Goal: Find specific page/section: Find specific page/section

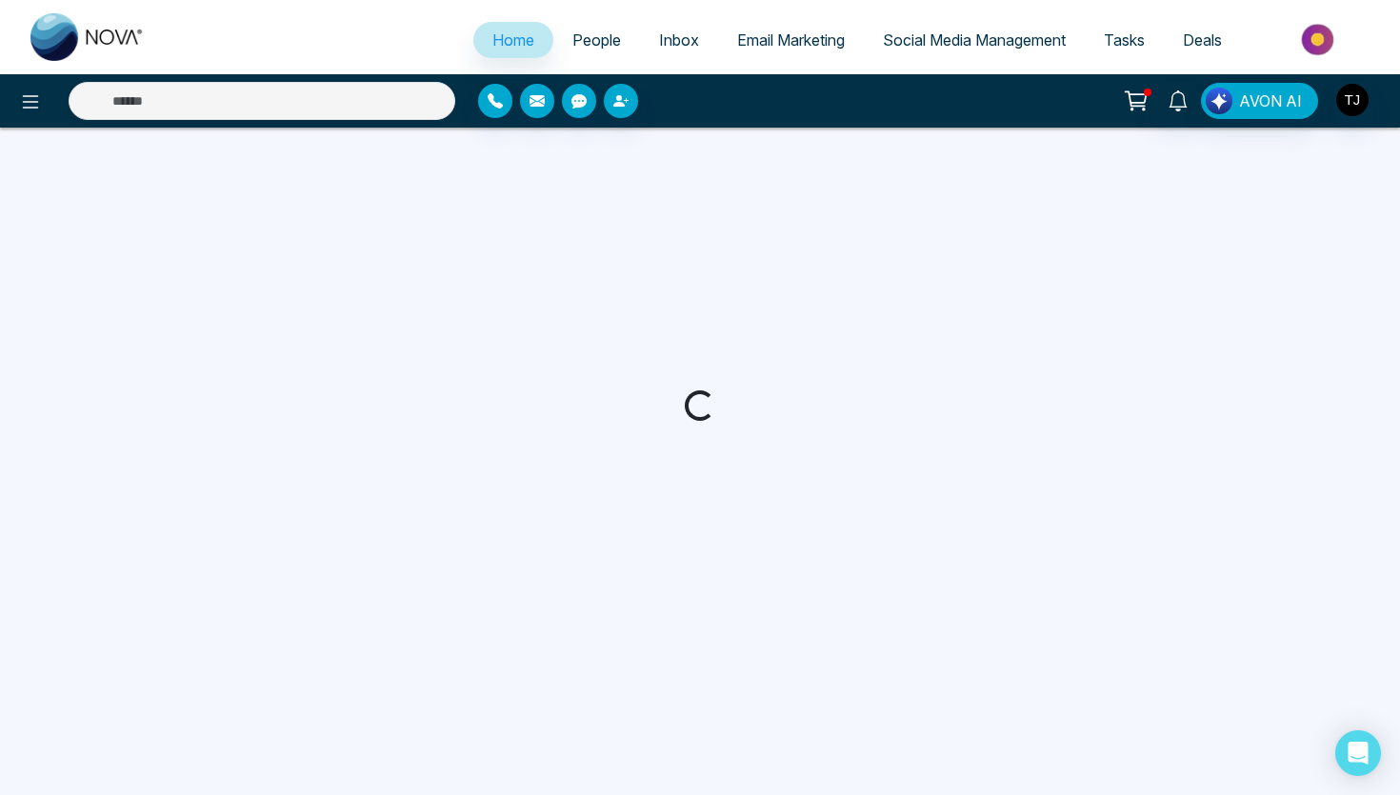
select select "*"
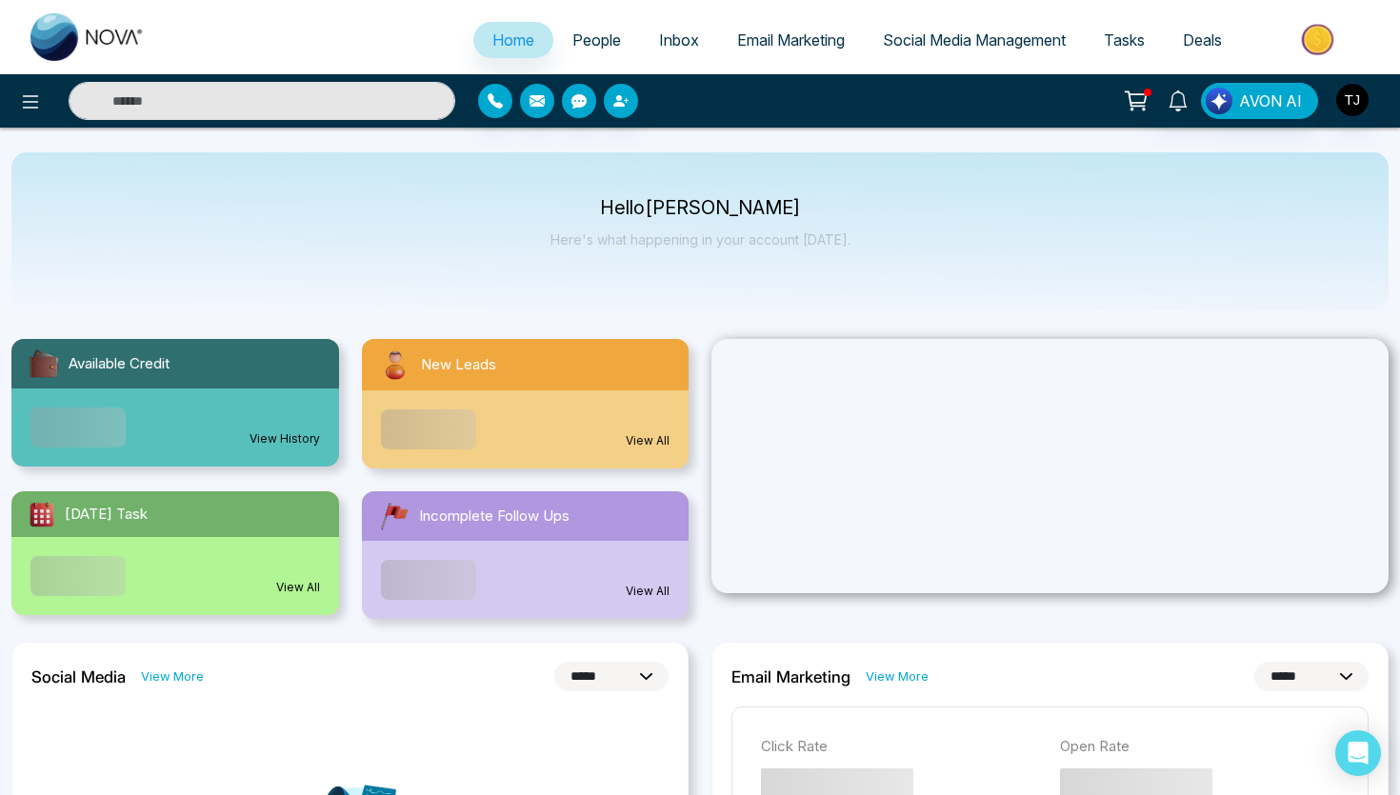
click at [806, 32] on span "Email Marketing" at bounding box center [791, 39] width 108 height 19
click at [785, 39] on span "Email Marketing" at bounding box center [791, 39] width 108 height 19
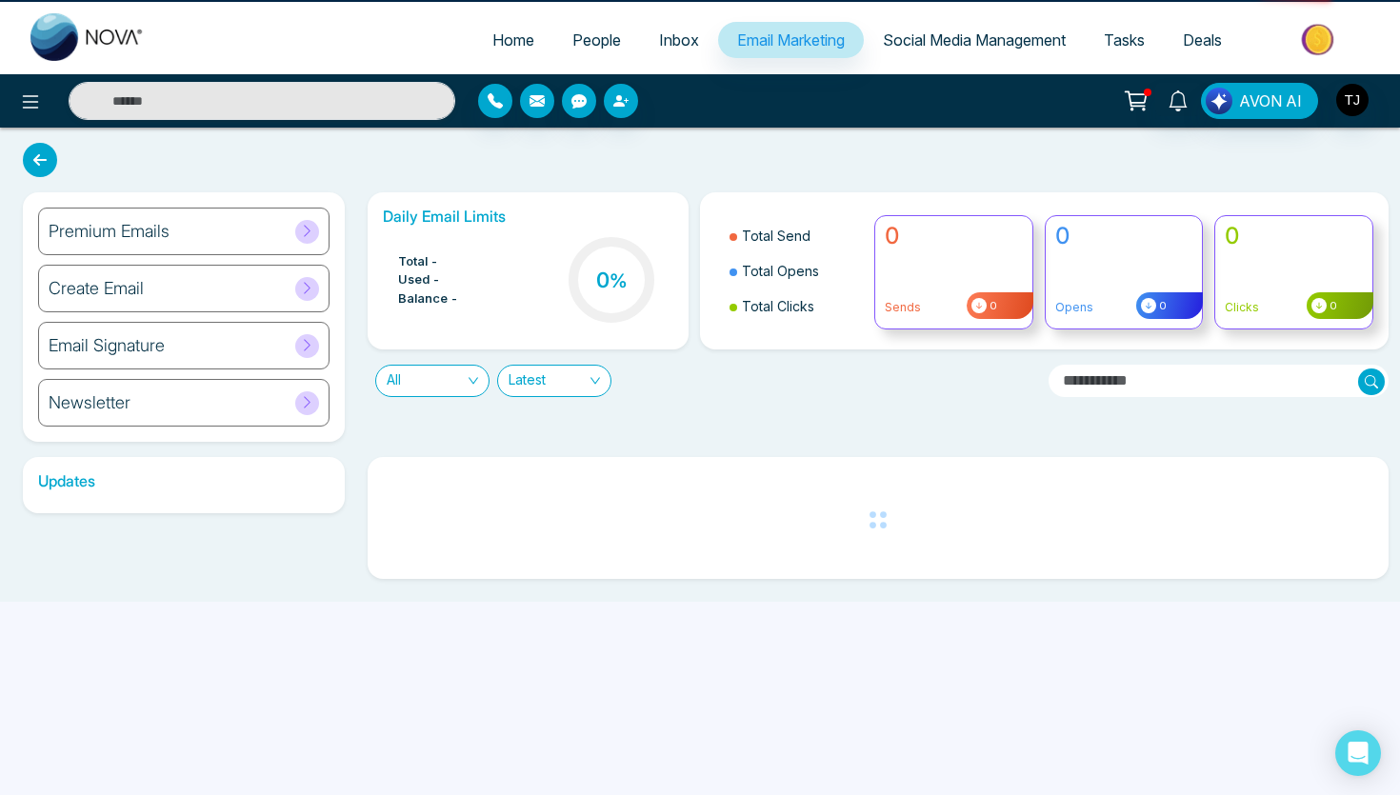
click at [770, 47] on span "Email Marketing" at bounding box center [791, 39] width 108 height 19
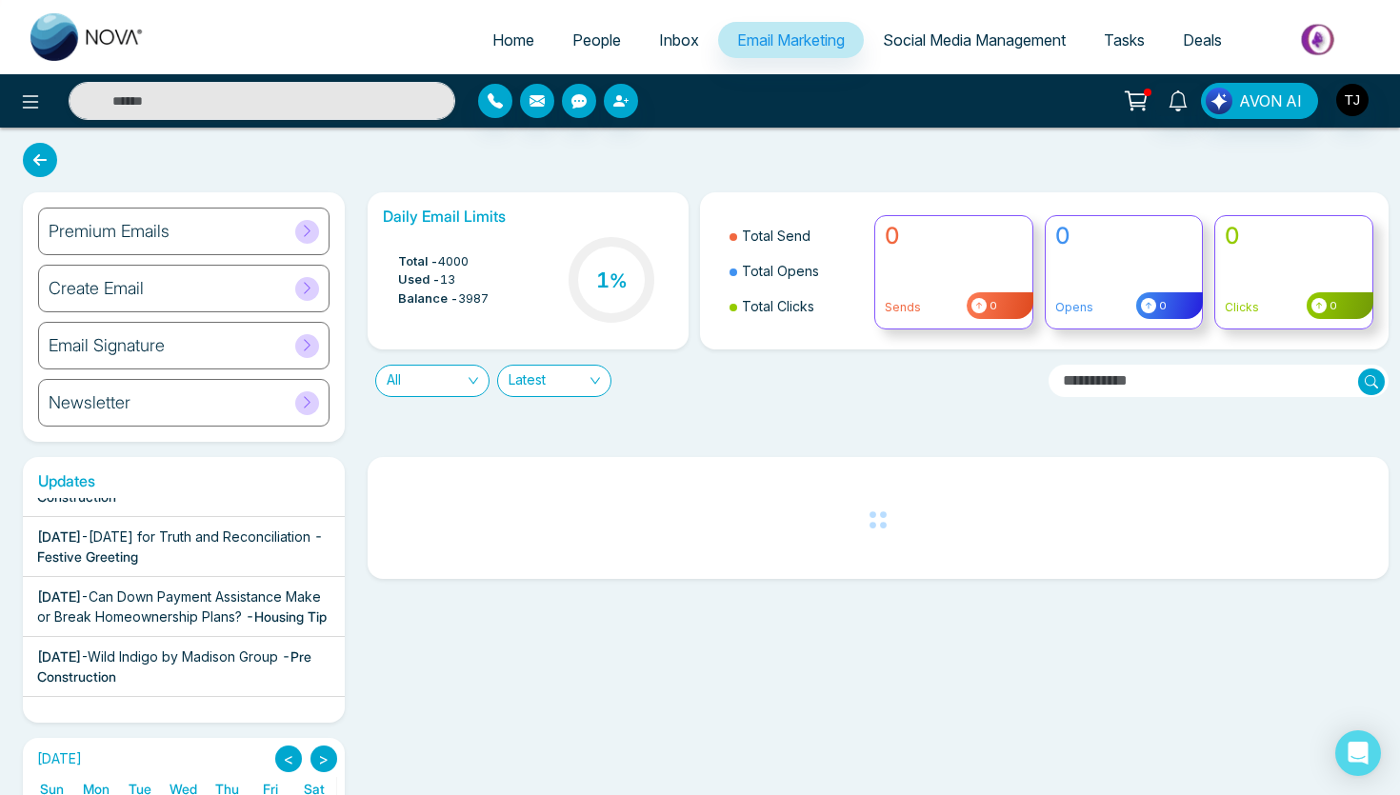
scroll to position [105, 0]
